Goal: Task Accomplishment & Management: Manage account settings

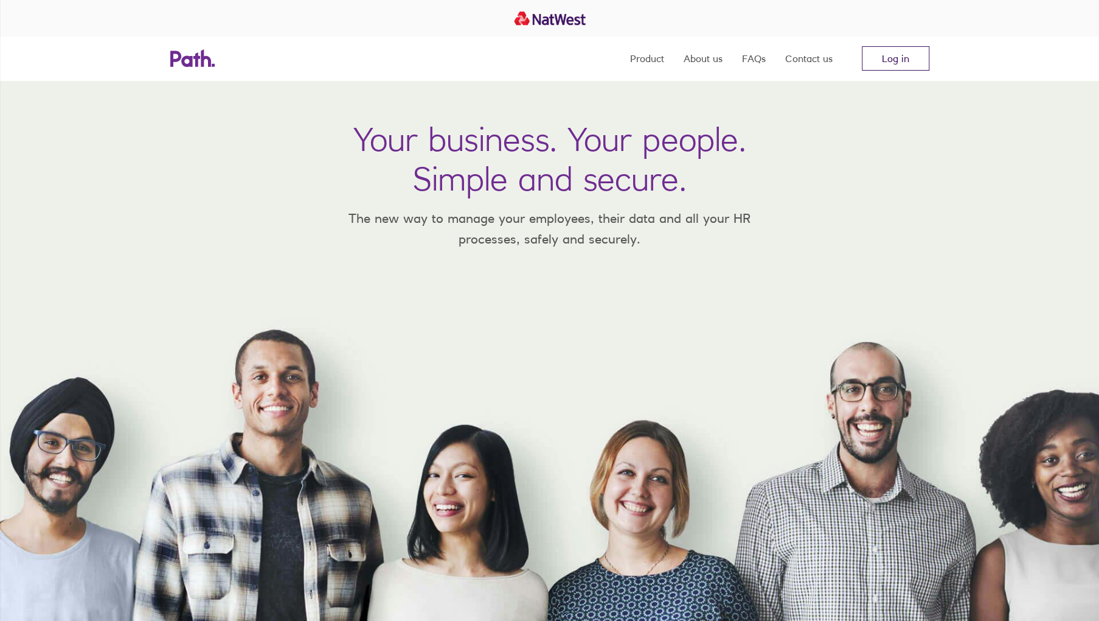
click at [897, 60] on link "Log in" at bounding box center [896, 58] width 68 height 24
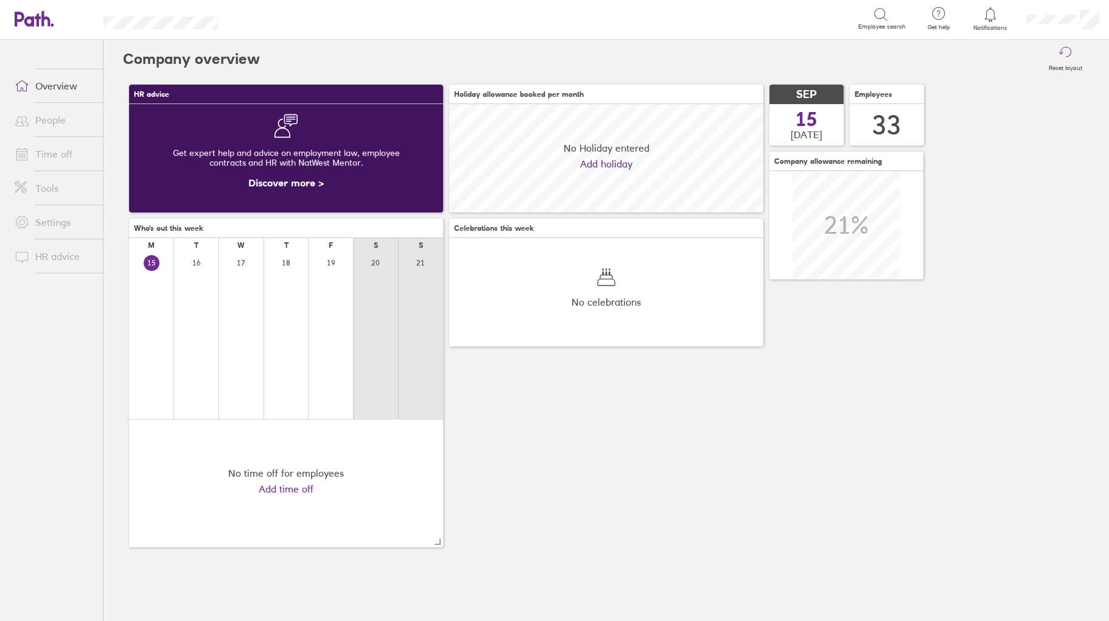
scroll to position [108, 314]
click at [56, 153] on link "Time off" at bounding box center [54, 154] width 98 height 24
